Goal: Navigation & Orientation: Find specific page/section

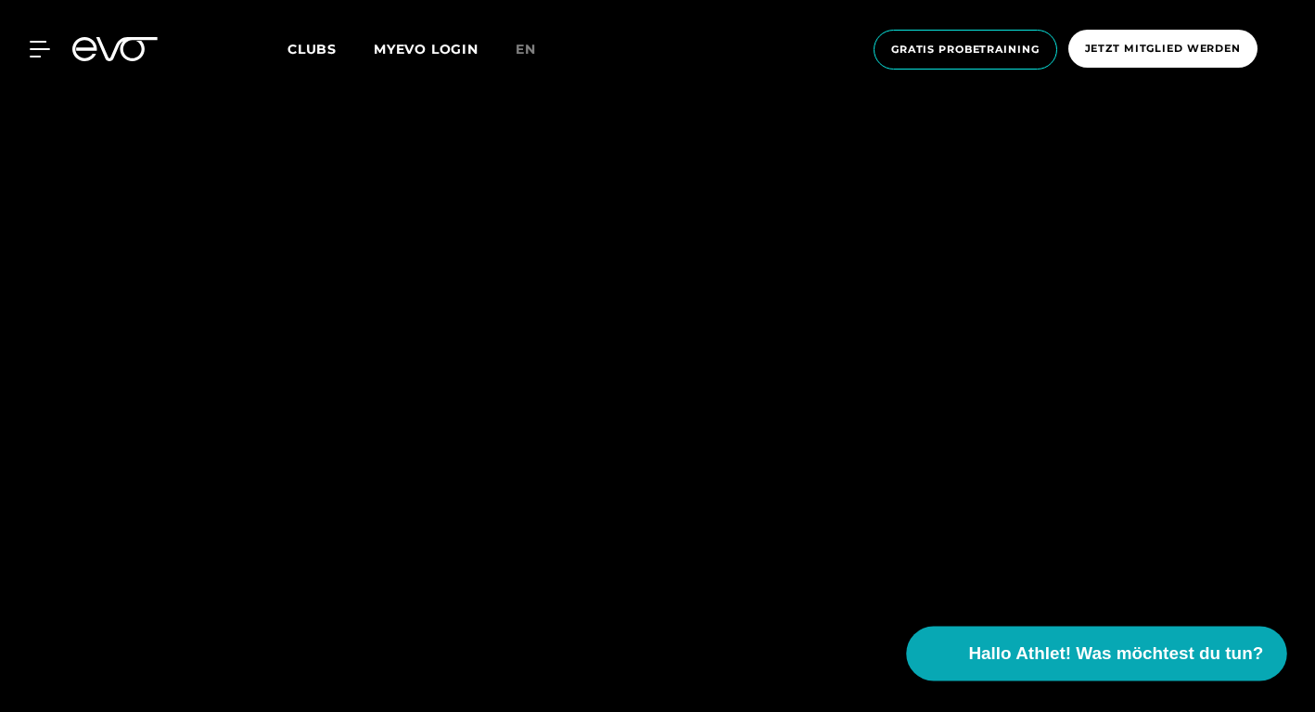
click at [1043, 658] on span "Hallo Athlet! Was möchtest du tun?" at bounding box center [1116, 654] width 295 height 26
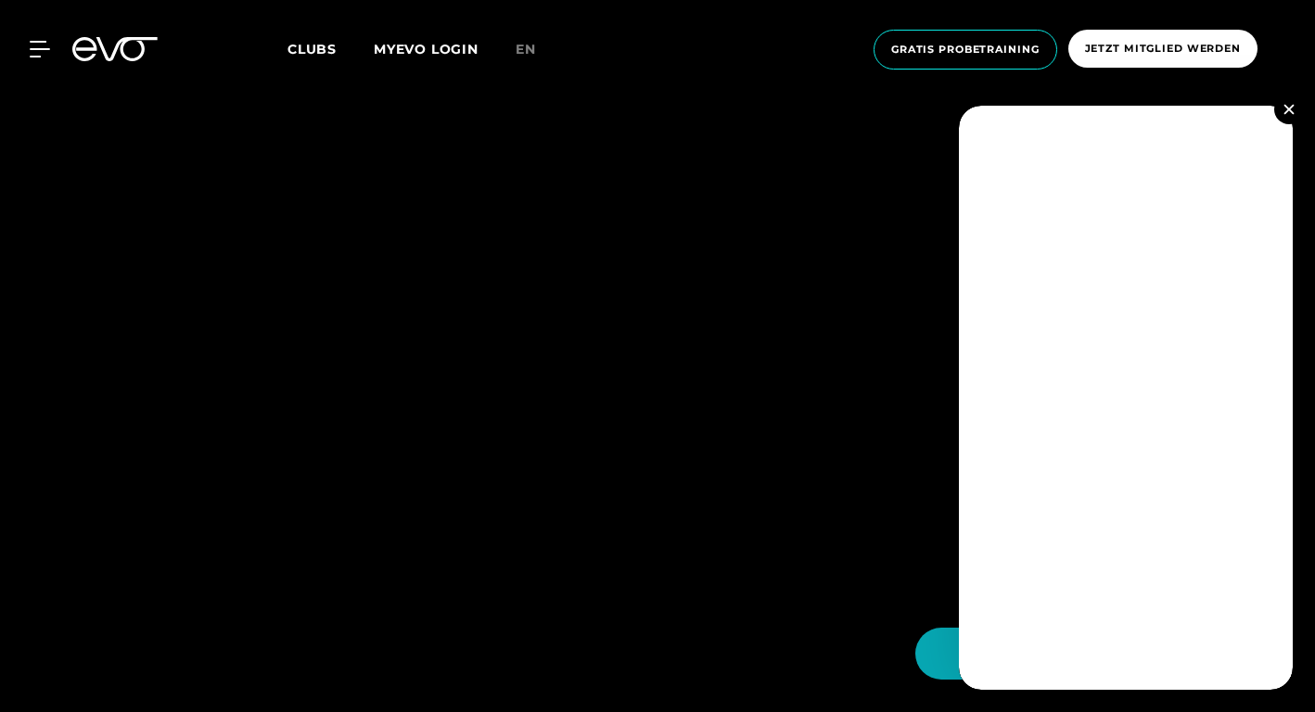
click at [1289, 109] on img at bounding box center [1289, 109] width 10 height 10
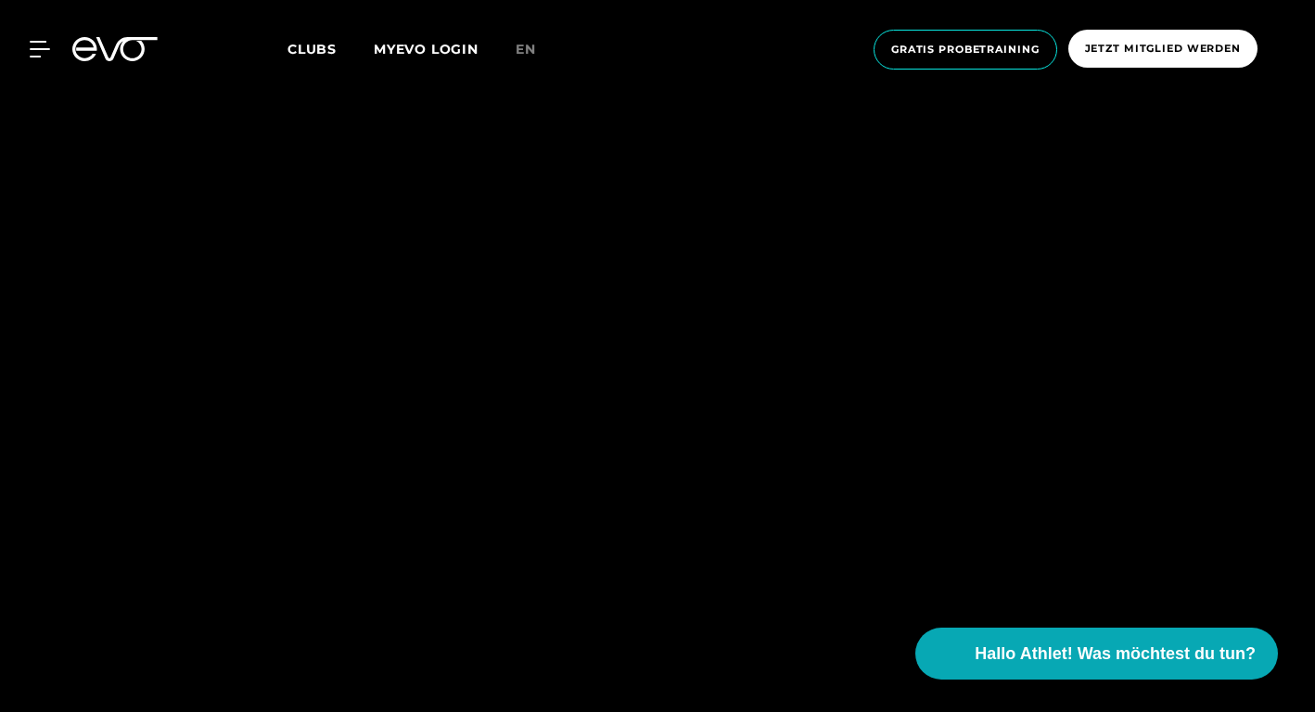
click at [317, 46] on span "Clubs" at bounding box center [312, 49] width 49 height 17
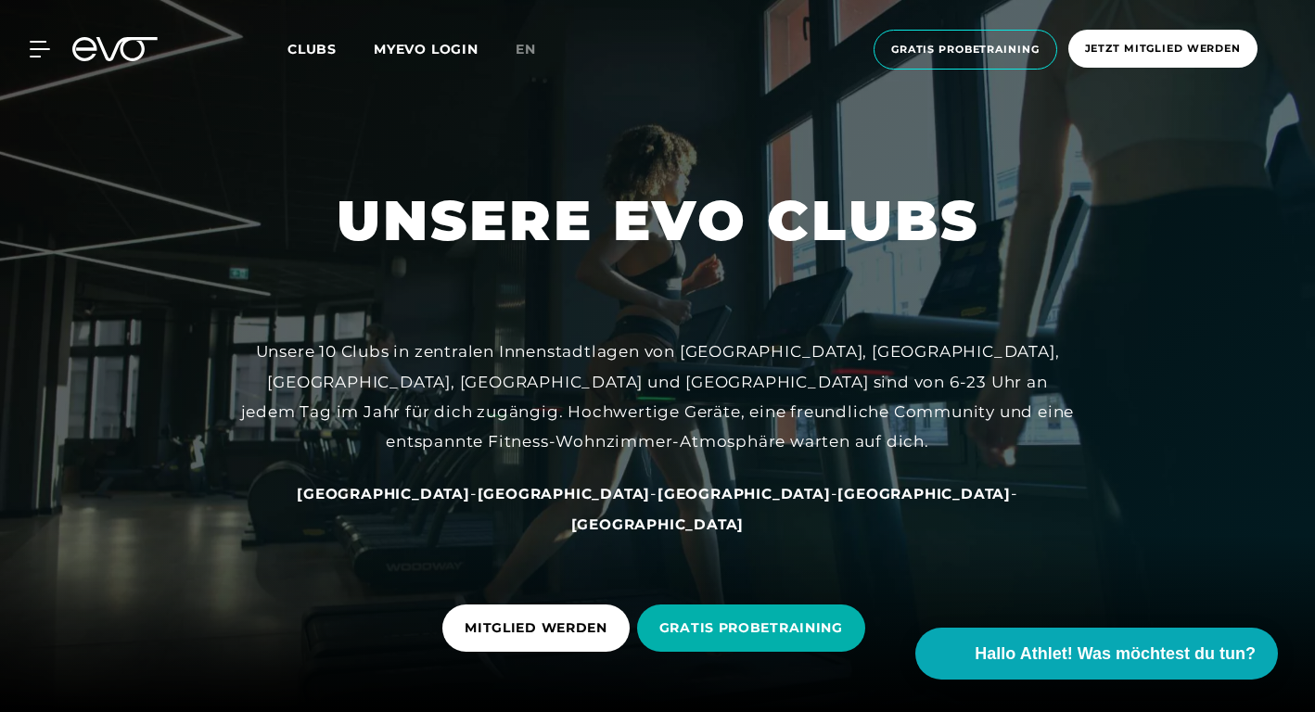
click at [460, 503] on span "[GEOGRAPHIC_DATA]" at bounding box center [383, 494] width 173 height 18
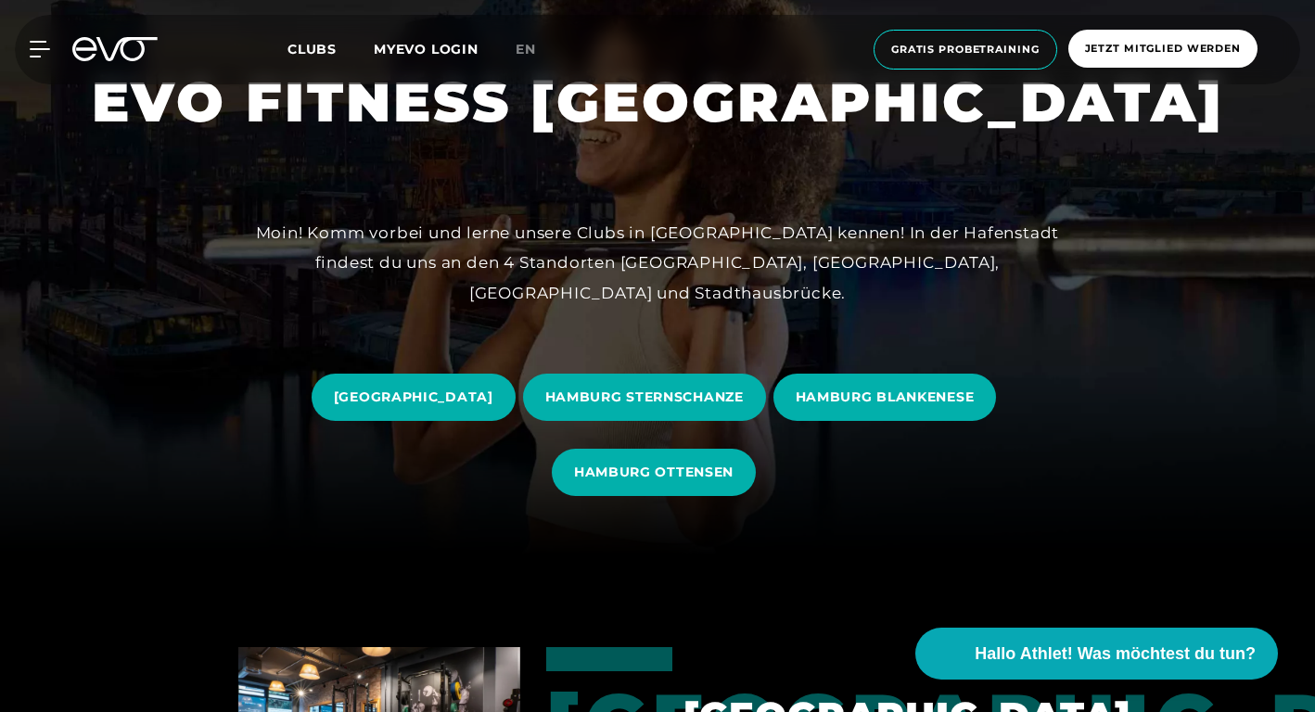
scroll to position [159, 0]
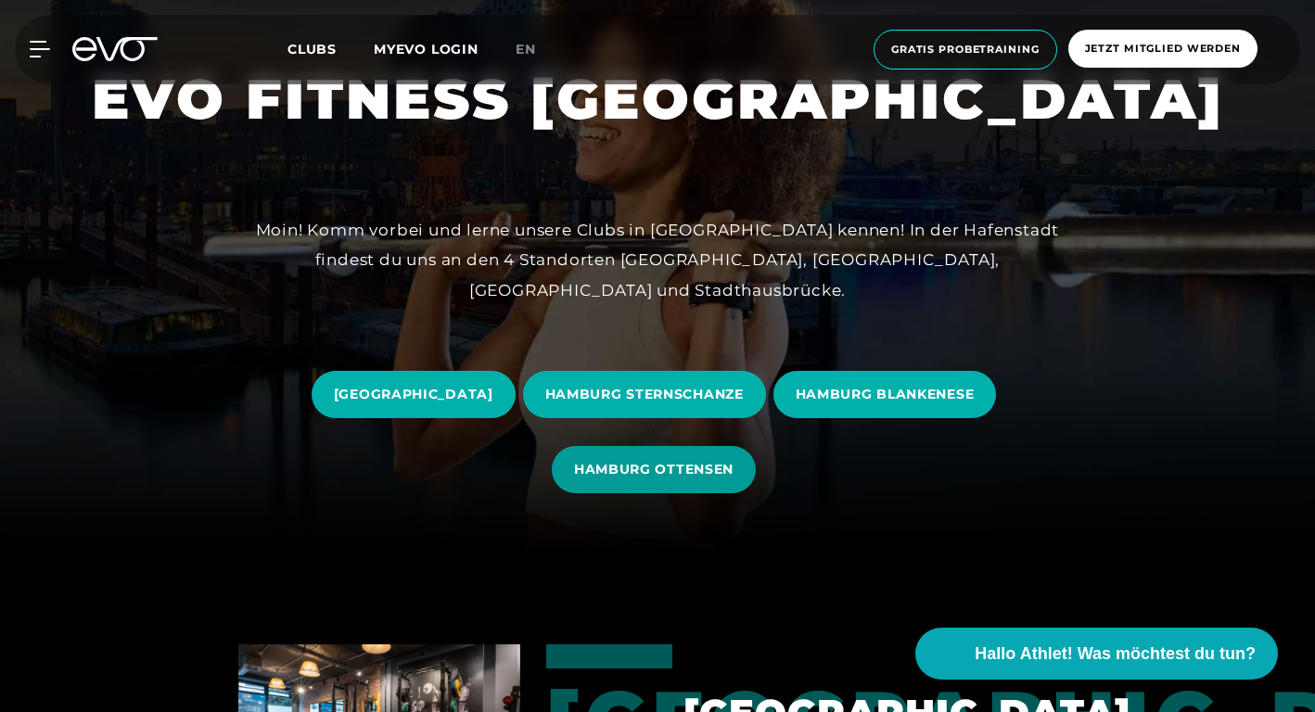
click at [604, 477] on span "HAMBURG OTTENSEN" at bounding box center [654, 469] width 160 height 19
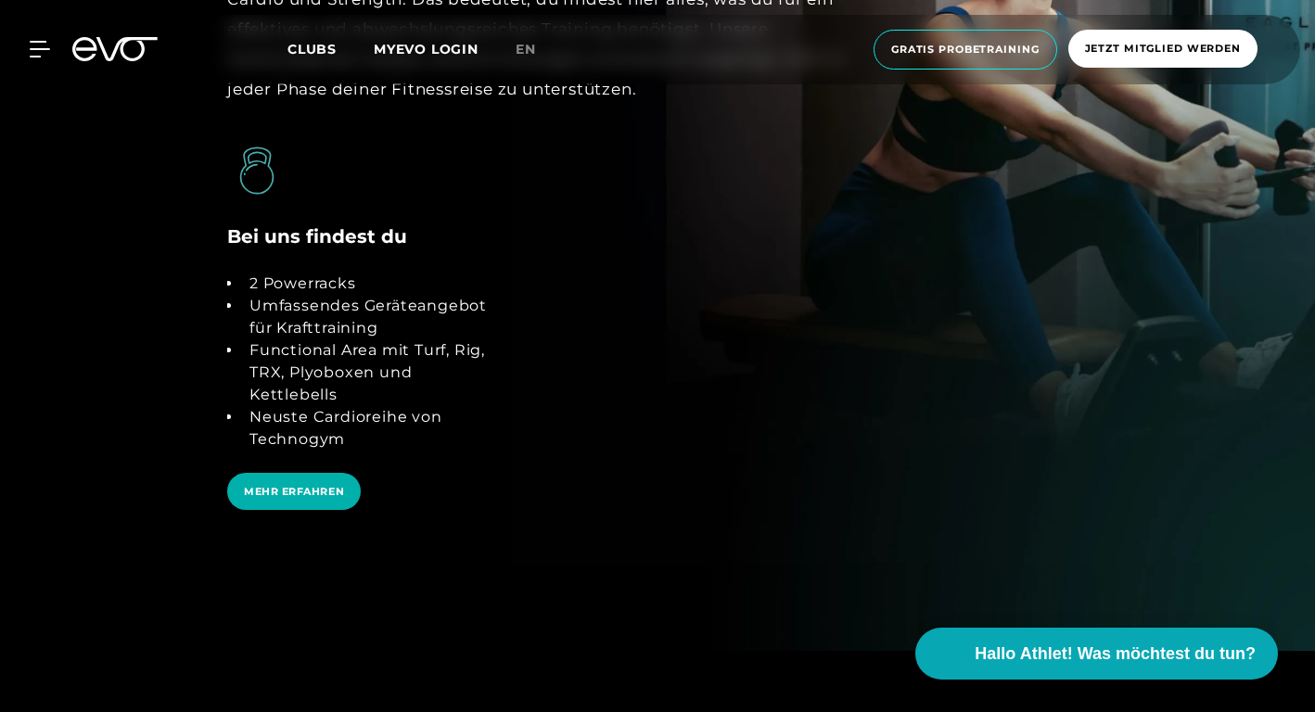
scroll to position [3352, 0]
click at [317, 483] on span "MEHR ERFAHREN" at bounding box center [294, 491] width 100 height 16
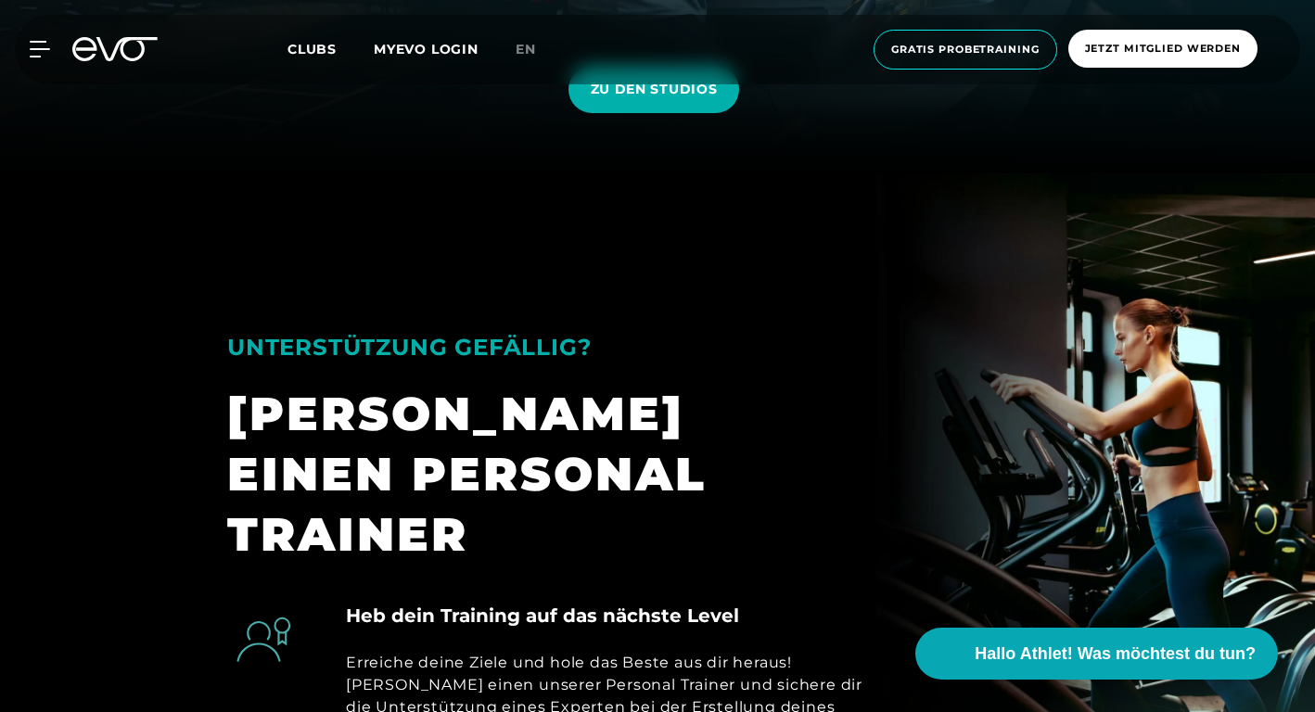
scroll to position [500, 0]
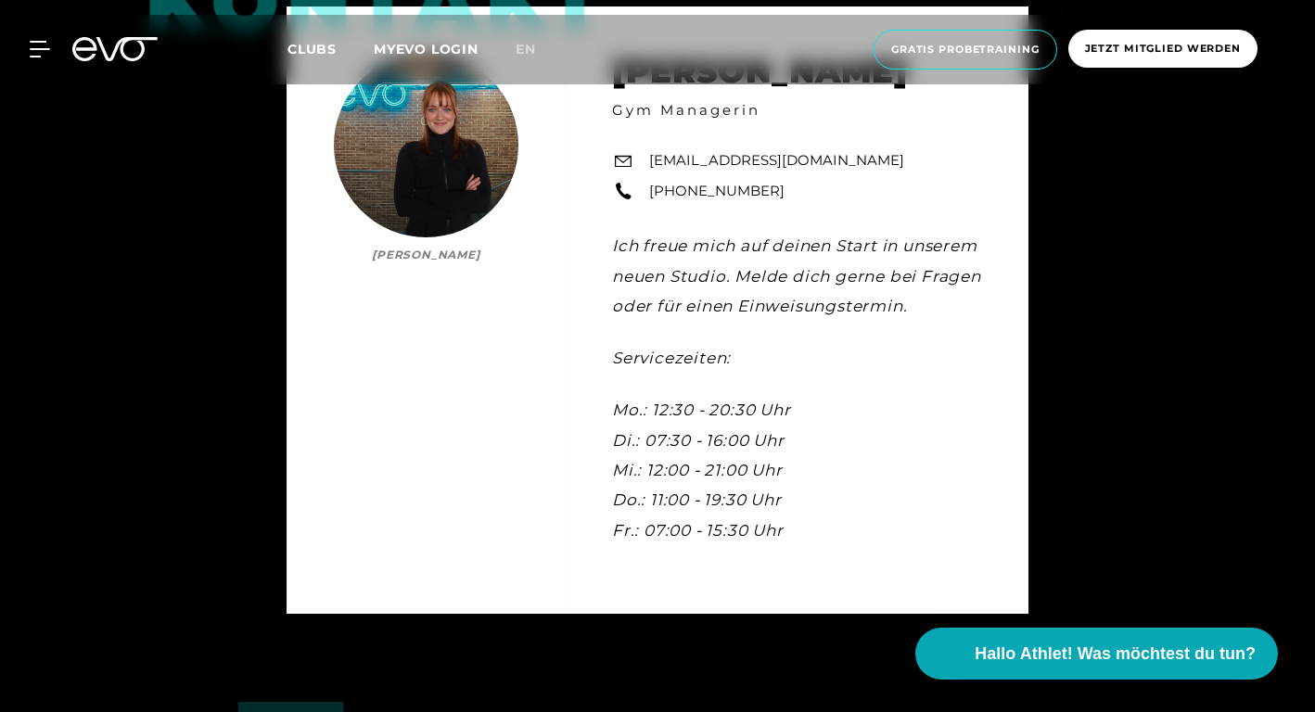
scroll to position [5284, 0]
